Goal: Task Accomplishment & Management: Use online tool/utility

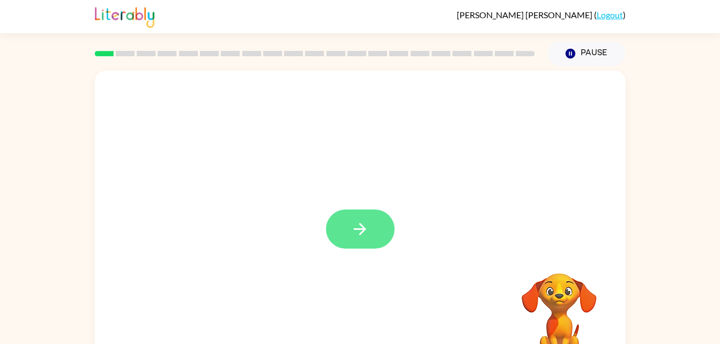
click at [365, 241] on button "button" at bounding box center [360, 229] width 69 height 39
click at [562, 256] on div at bounding box center [360, 224] width 531 height 306
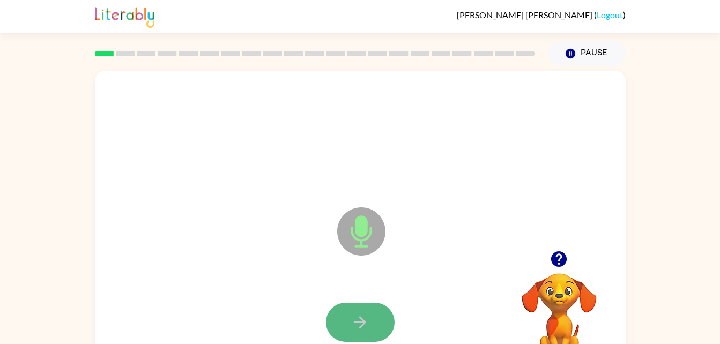
click at [387, 321] on button "button" at bounding box center [360, 322] width 69 height 39
click at [357, 323] on icon "button" at bounding box center [359, 322] width 19 height 19
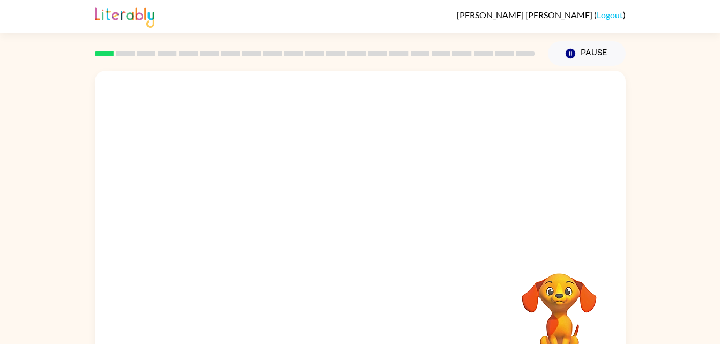
drag, startPoint x: 434, startPoint y: 296, endPoint x: 453, endPoint y: 272, distance: 31.6
click at [453, 272] on div at bounding box center [360, 224] width 531 height 306
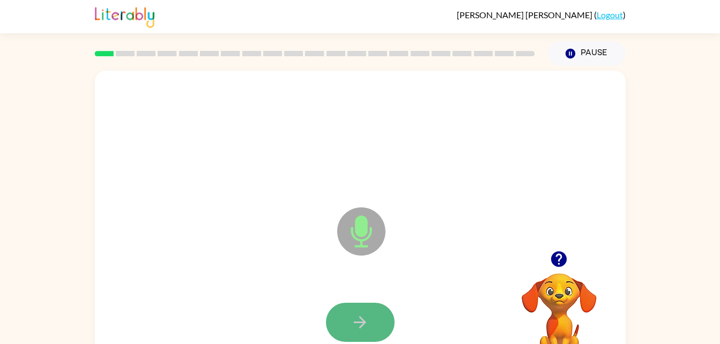
click at [364, 319] on icon "button" at bounding box center [359, 322] width 19 height 19
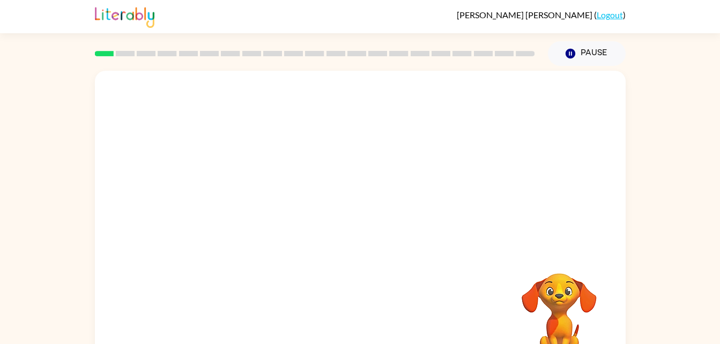
click at [530, 118] on div at bounding box center [360, 161] width 531 height 180
click at [532, 137] on div at bounding box center [360, 161] width 531 height 180
click at [527, 145] on div at bounding box center [360, 161] width 531 height 180
click at [562, 189] on div at bounding box center [335, 204] width 458 height 39
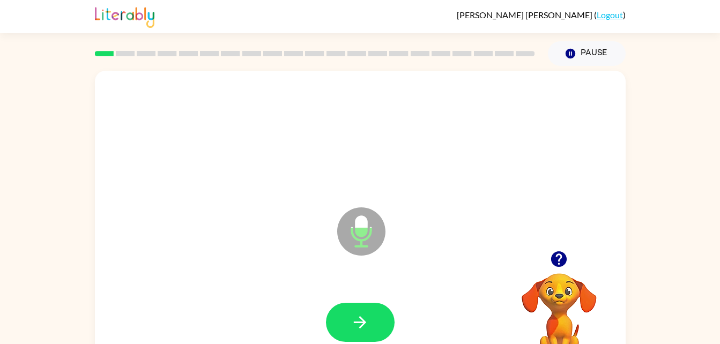
click at [576, 196] on div "Microphone The Microphone is here when it is your turn to talk" at bounding box center [360, 224] width 531 height 306
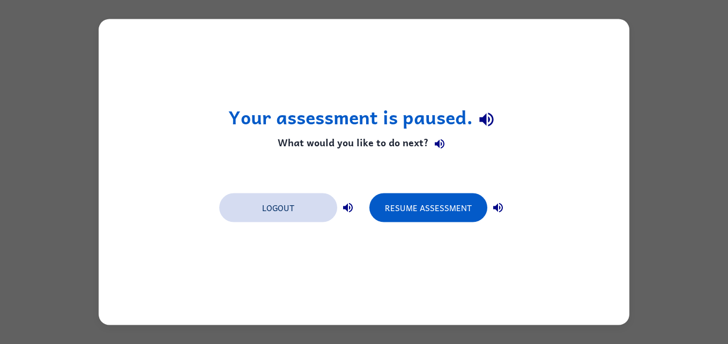
click at [291, 215] on button "Logout" at bounding box center [278, 207] width 118 height 29
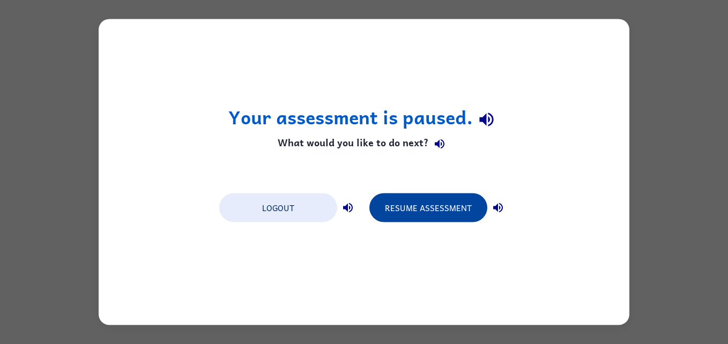
click at [427, 205] on button "Resume Assessment" at bounding box center [428, 207] width 118 height 29
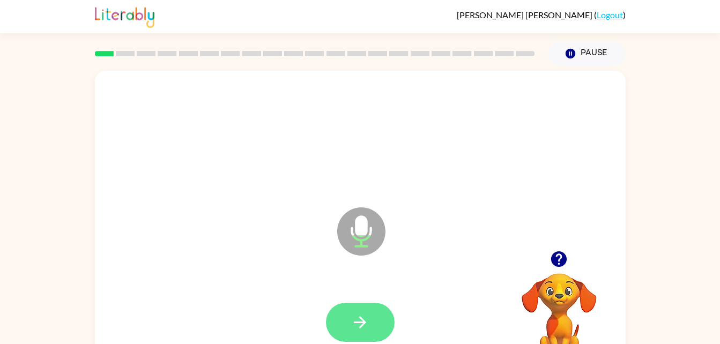
click at [365, 323] on icon "button" at bounding box center [359, 322] width 19 height 19
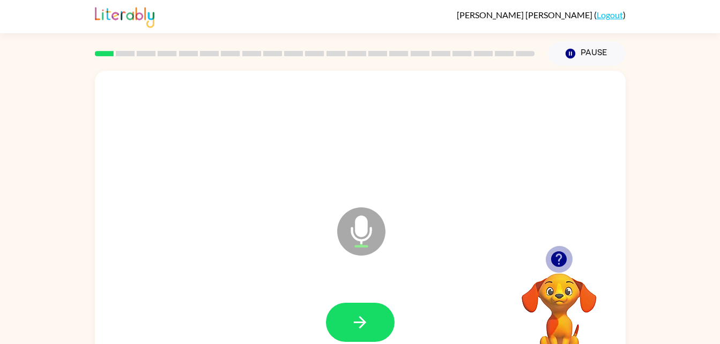
click at [552, 262] on icon "button" at bounding box center [559, 259] width 16 height 16
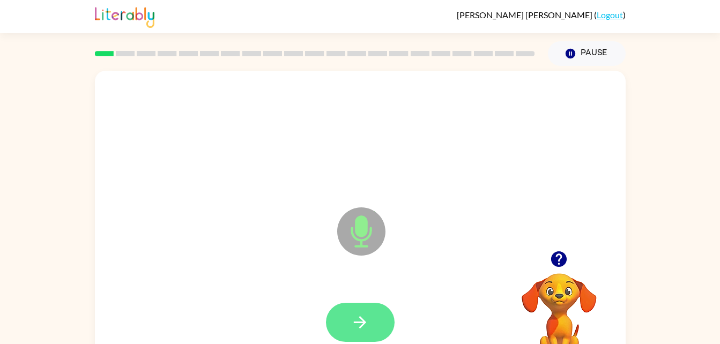
click at [345, 303] on button "button" at bounding box center [360, 322] width 69 height 39
click at [358, 236] on icon at bounding box center [361, 231] width 48 height 48
click at [364, 235] on icon "Microphone The Microphone is here when it is your turn to talk" at bounding box center [414, 245] width 161 height 80
click at [353, 339] on button "button" at bounding box center [360, 322] width 69 height 39
click at [362, 313] on icon "button" at bounding box center [359, 322] width 19 height 19
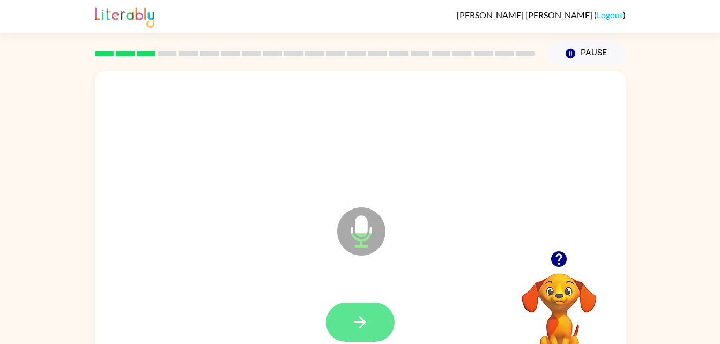
click at [344, 324] on button "button" at bounding box center [360, 322] width 69 height 39
click at [359, 312] on button "button" at bounding box center [360, 322] width 69 height 39
click at [360, 315] on icon "button" at bounding box center [359, 322] width 19 height 19
click at [353, 315] on icon "button" at bounding box center [359, 322] width 19 height 19
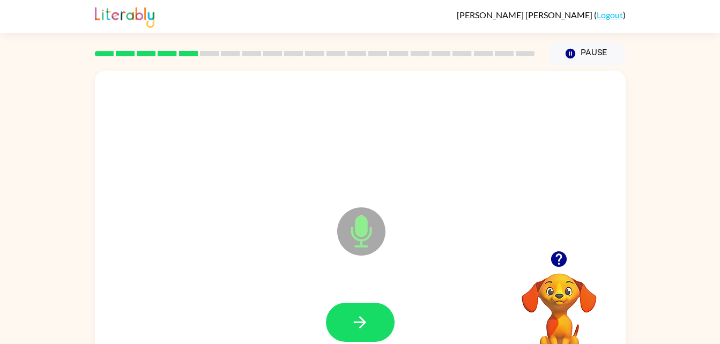
click at [557, 260] on icon "button" at bounding box center [559, 259] width 16 height 16
click at [363, 331] on icon "button" at bounding box center [359, 322] width 19 height 19
click at [362, 326] on icon "button" at bounding box center [360, 322] width 12 height 12
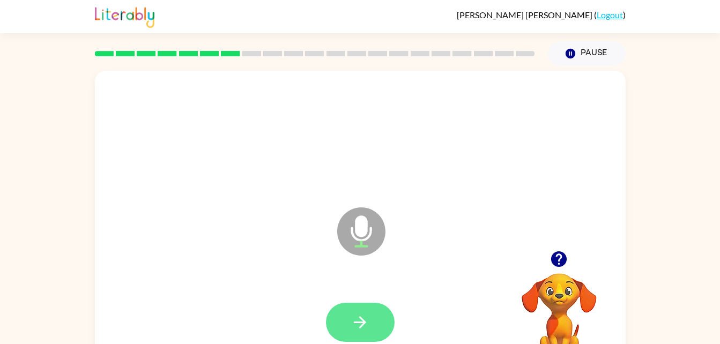
click at [363, 304] on button "button" at bounding box center [360, 322] width 69 height 39
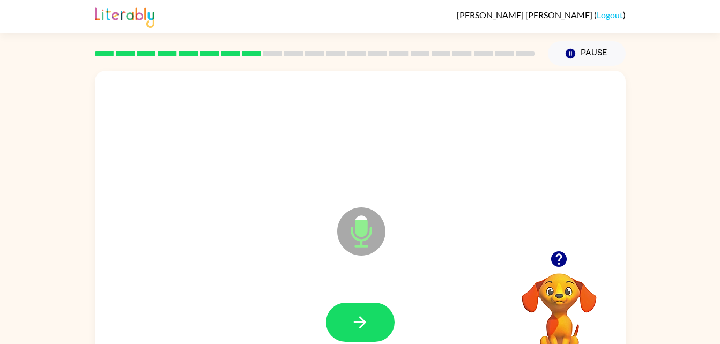
click at [543, 275] on video "Your browser must support playing .mp4 files to use Literably. Please try using…" at bounding box center [558, 310] width 107 height 107
click at [558, 269] on button "button" at bounding box center [558, 258] width 27 height 27
click at [350, 318] on icon "button" at bounding box center [359, 322] width 19 height 19
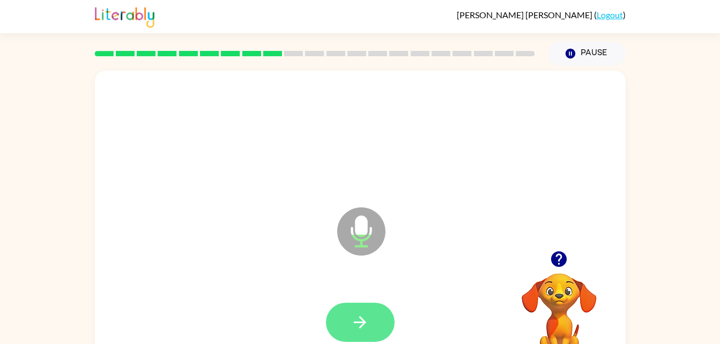
click at [370, 311] on button "button" at bounding box center [360, 322] width 69 height 39
click at [354, 303] on button "button" at bounding box center [360, 322] width 69 height 39
click at [361, 319] on icon "button" at bounding box center [360, 322] width 12 height 12
click at [355, 328] on icon "button" at bounding box center [359, 322] width 19 height 19
click at [360, 317] on icon "button" at bounding box center [360, 322] width 12 height 12
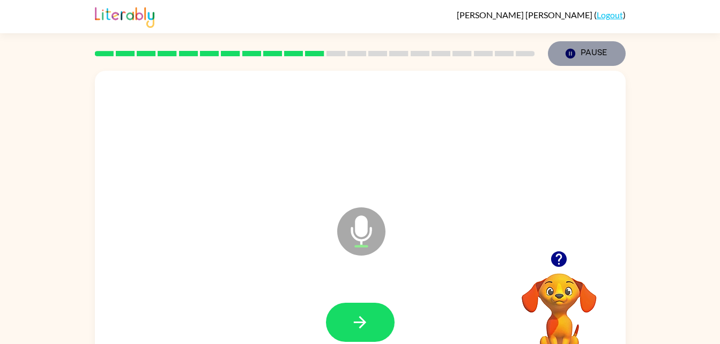
click at [581, 55] on button "Pause Pause" at bounding box center [587, 53] width 78 height 25
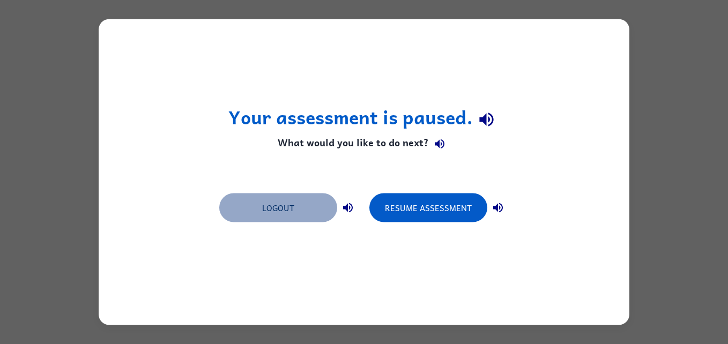
click at [310, 207] on button "Logout" at bounding box center [278, 207] width 118 height 29
